Goal: Task Accomplishment & Management: Manage account settings

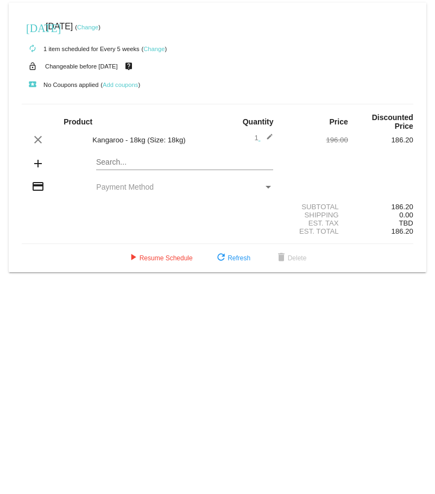
click at [156, 50] on link "Change" at bounding box center [154, 49] width 21 height 7
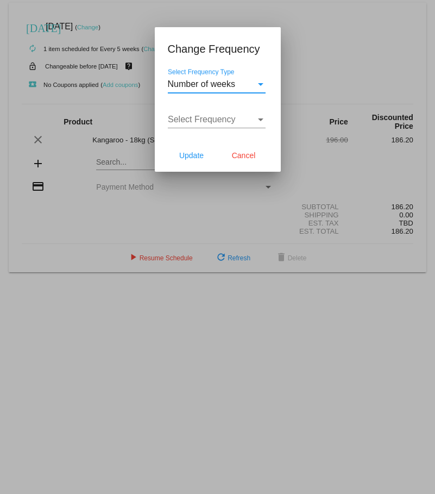
click at [208, 82] on span "Number of weeks" at bounding box center [202, 83] width 68 height 9
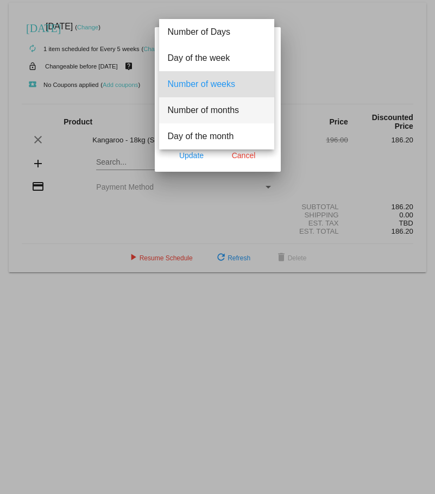
click at [199, 105] on span "Number of months" at bounding box center [217, 110] width 98 height 26
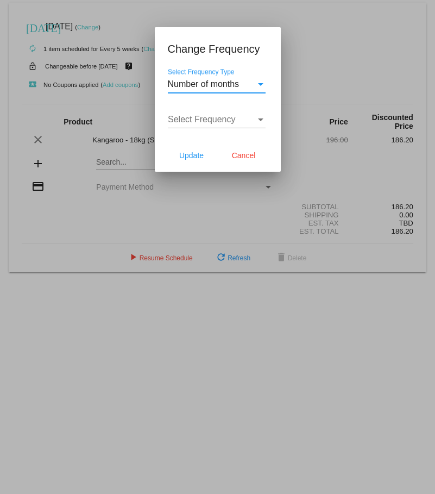
click at [202, 120] on span "Select Frequency" at bounding box center [202, 119] width 68 height 9
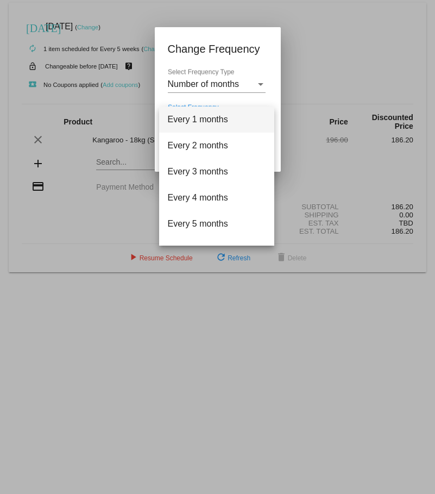
click at [196, 121] on span "Every 1 months" at bounding box center [217, 120] width 98 height 26
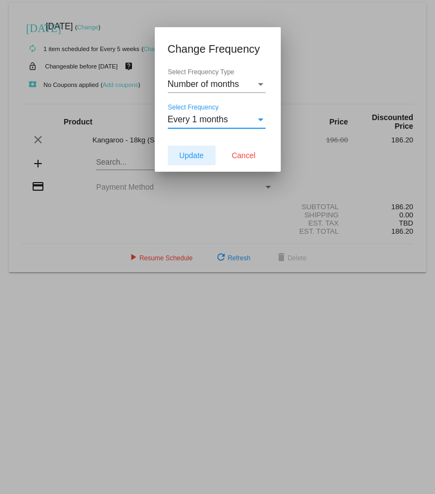
click at [179, 156] on span "Update" at bounding box center [191, 155] width 24 height 9
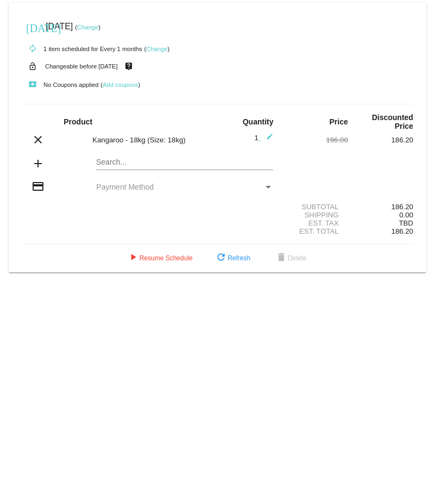
click at [98, 29] on link "Change" at bounding box center [87, 27] width 21 height 7
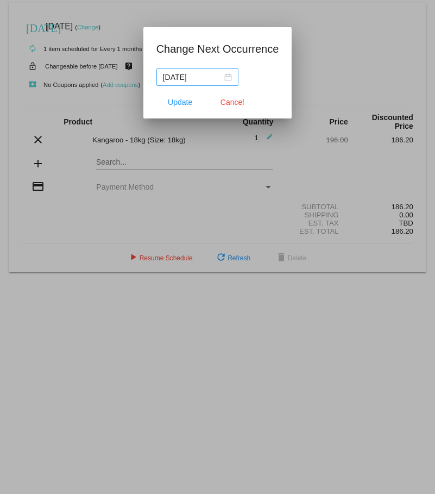
click at [223, 78] on div "[DATE]" at bounding box center [197, 77] width 69 height 12
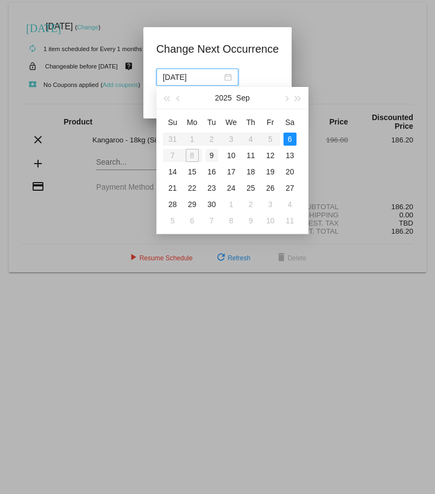
click at [211, 156] on div "9" at bounding box center [211, 155] width 13 height 13
type input "[DATE]"
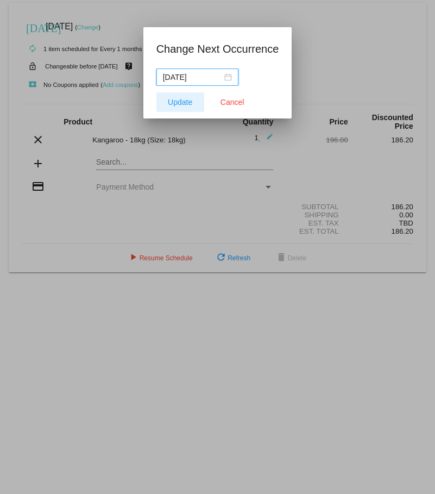
click at [177, 103] on span "Update" at bounding box center [180, 102] width 24 height 9
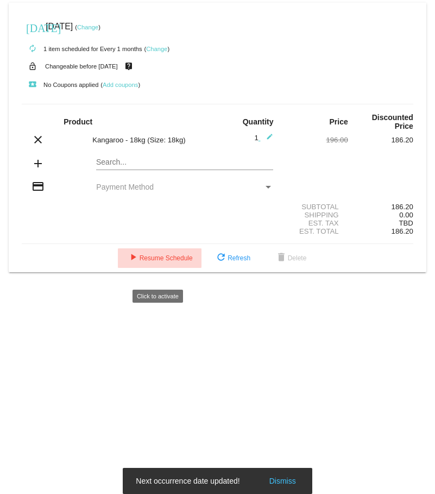
click at [151, 262] on span "play_arrow Resume Schedule" at bounding box center [160, 258] width 66 height 8
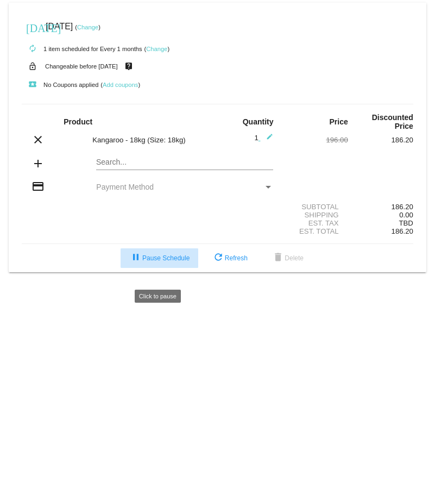
click at [153, 267] on button "pause Pause Schedule" at bounding box center [160, 258] width 78 height 20
